Goal: Information Seeking & Learning: Learn about a topic

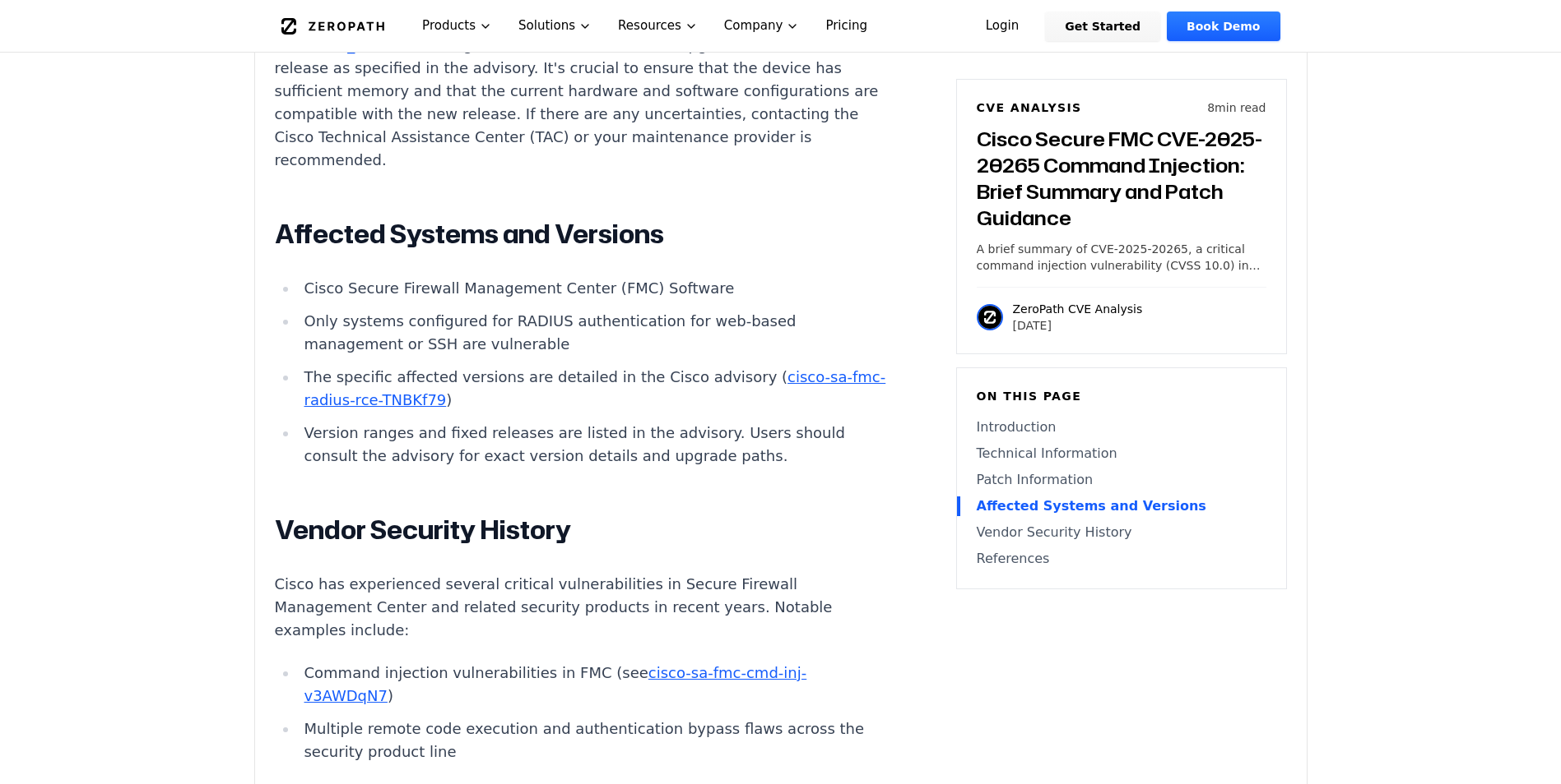
scroll to position [2377, 0]
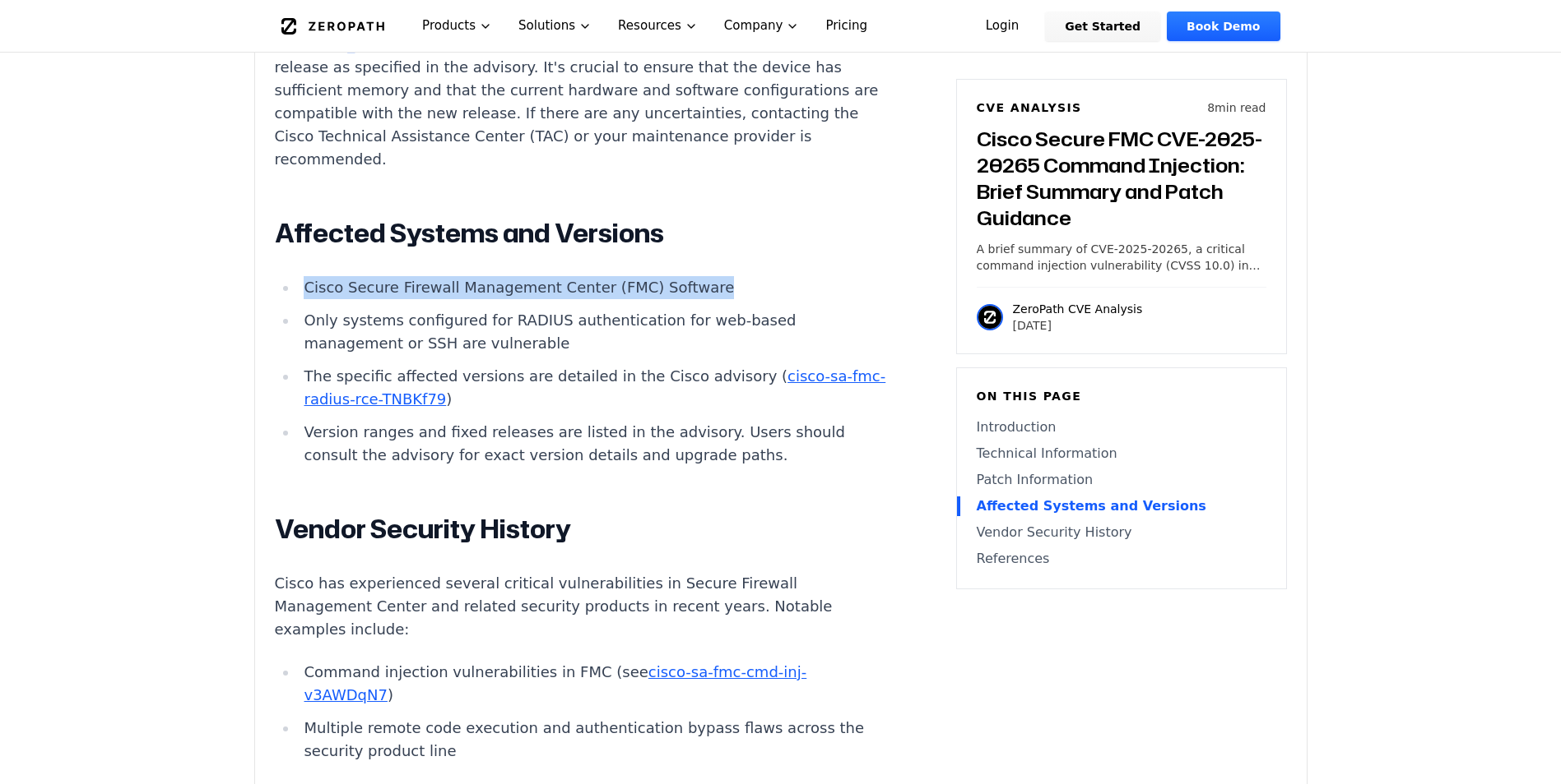
drag, startPoint x: 691, startPoint y: 268, endPoint x: 305, endPoint y: 267, distance: 386.0
click at [305, 276] on li "Cisco Secure Firewall Management Center (FMC) Software" at bounding box center [592, 287] width 589 height 23
copy li "Cisco Secure Firewall Management Center (FMC) Software"
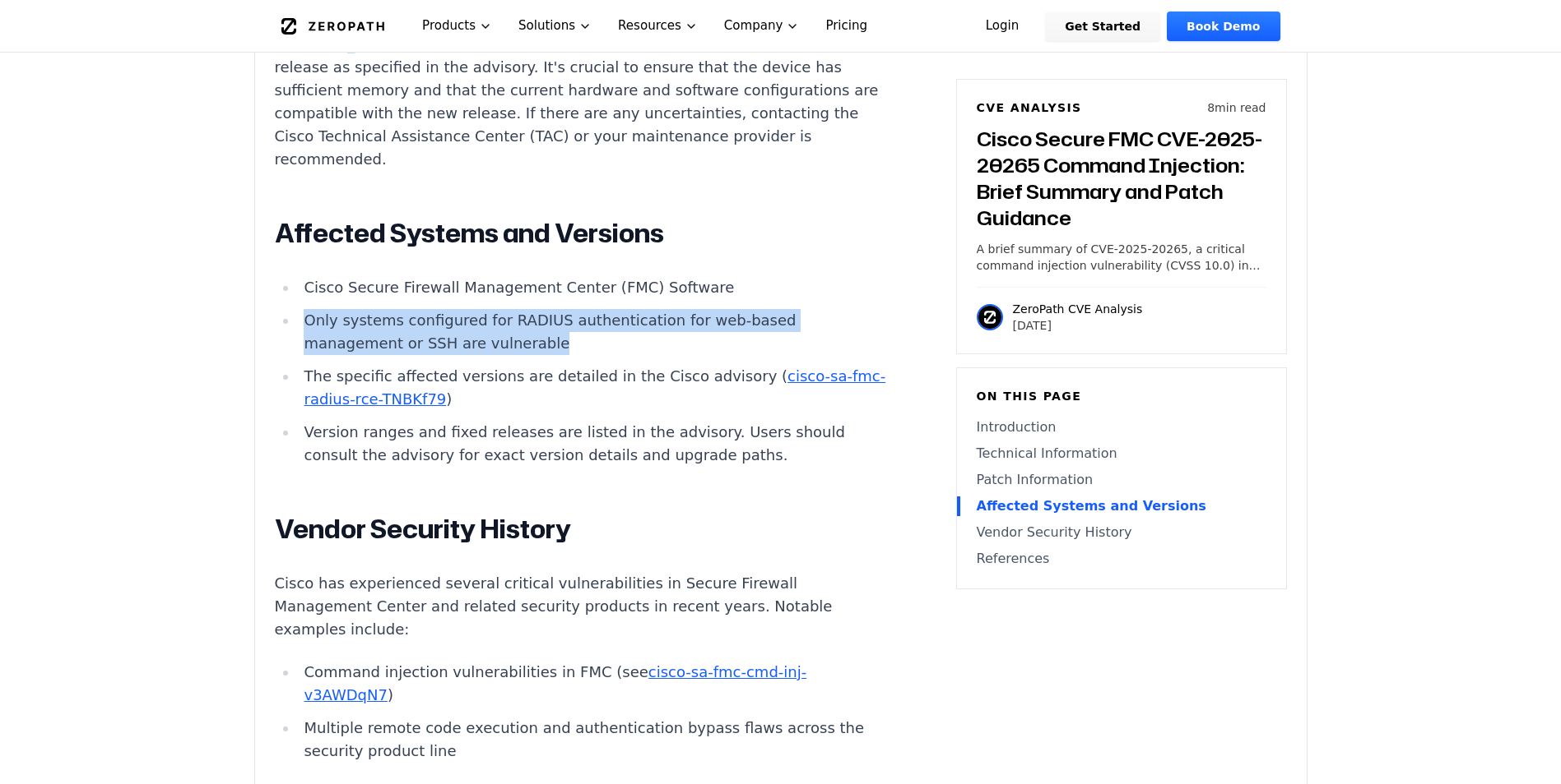
drag, startPoint x: 549, startPoint y: 328, endPoint x: 305, endPoint y: 306, distance: 245.0
click at [305, 309] on li "Only systems configured for RADIUS authentication for web-based management or S…" at bounding box center [592, 332] width 589 height 46
copy li "Only systems configured for RADIUS authentication for web-based management or S…"
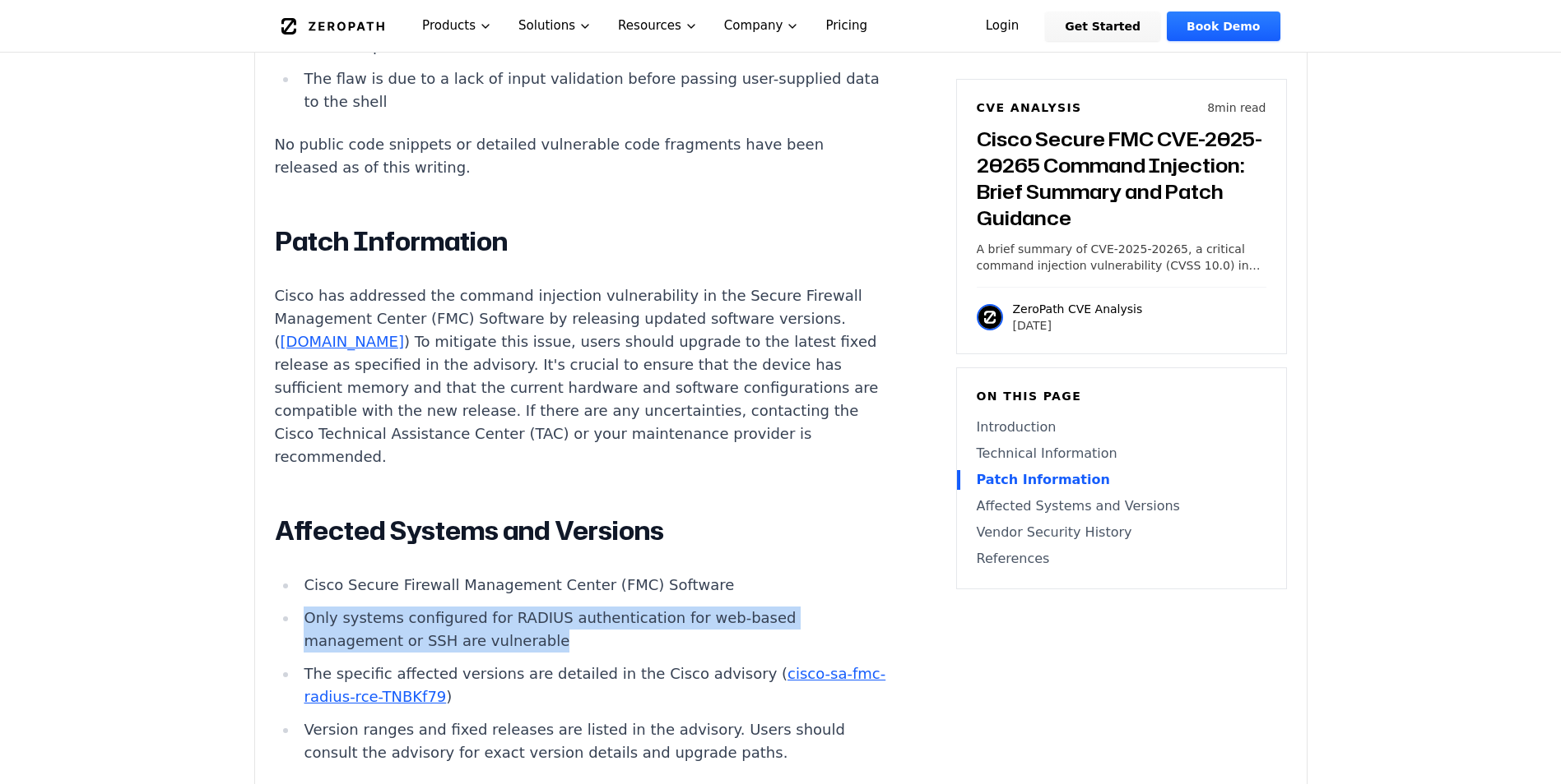
scroll to position [2077, 0]
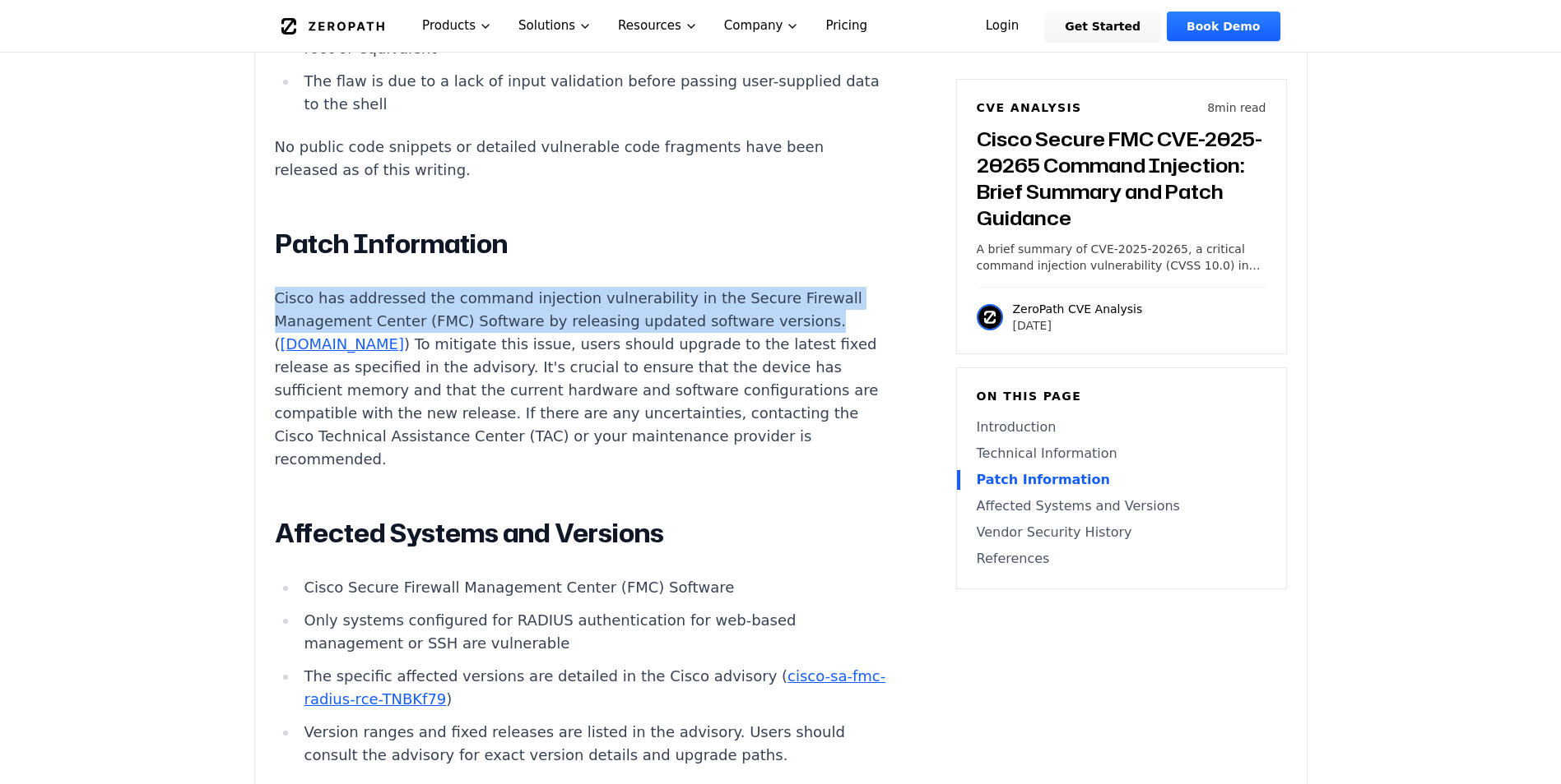
drag, startPoint x: 275, startPoint y: 277, endPoint x: 779, endPoint y: 312, distance: 505.2
click at [779, 312] on p "Cisco has addressed the command injection vulnerability in the Secure Firewall …" at bounding box center [580, 379] width 612 height 184
copy p "Cisco has addressed the command injection vulnerability in the Secure Firewall …"
